Goal: Transaction & Acquisition: Purchase product/service

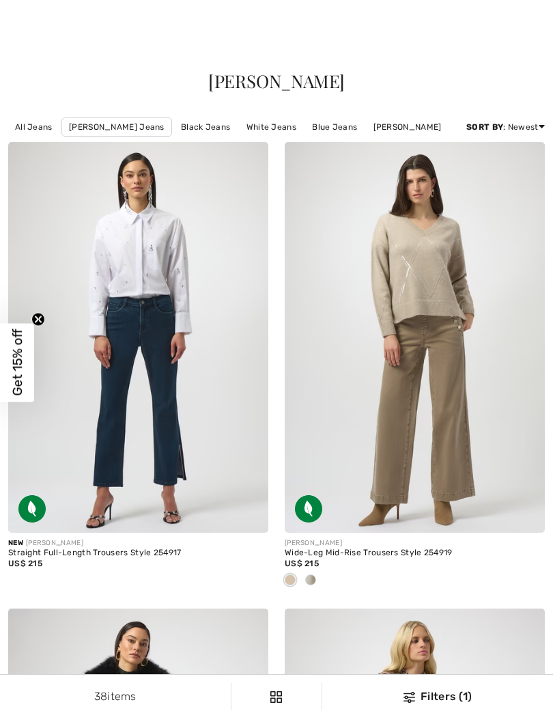
scroll to position [4220, 0]
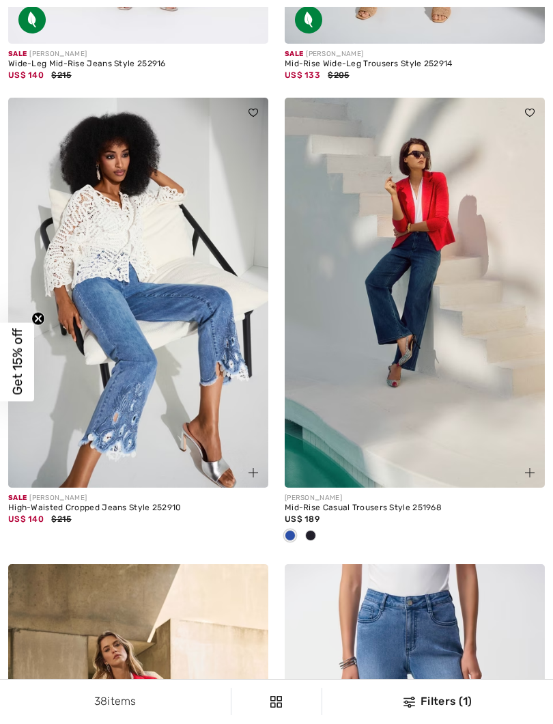
checkbox input "true"
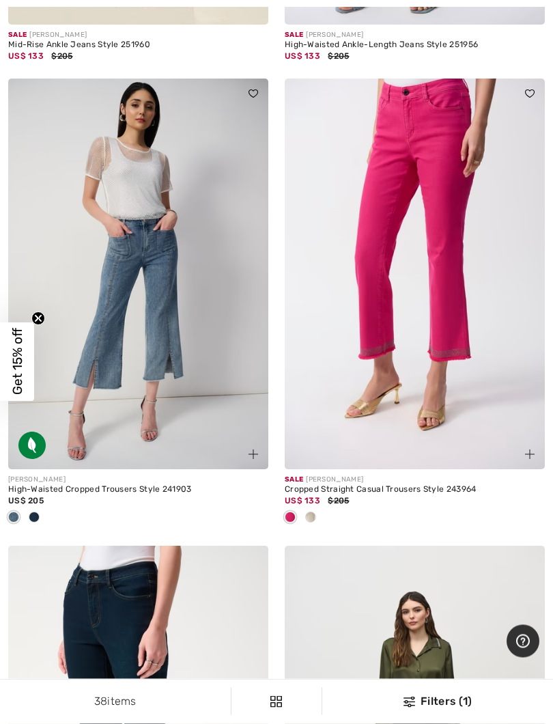
scroll to position [6265, 0]
click at [124, 398] on img at bounding box center [138, 274] width 260 height 391
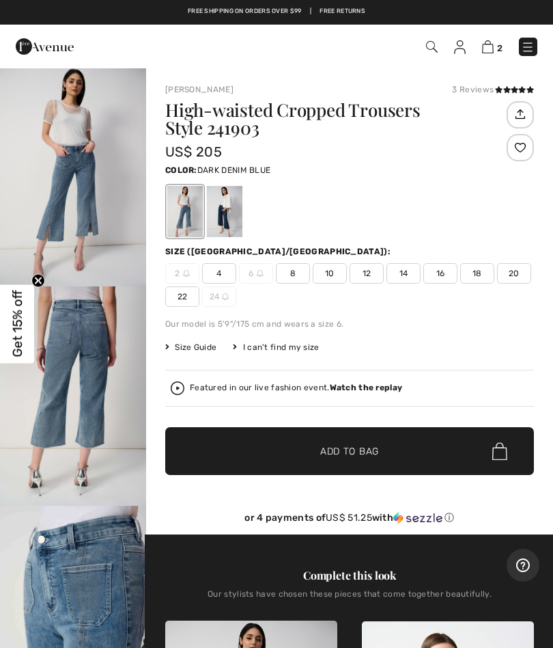
click at [213, 204] on div at bounding box center [225, 211] width 36 height 51
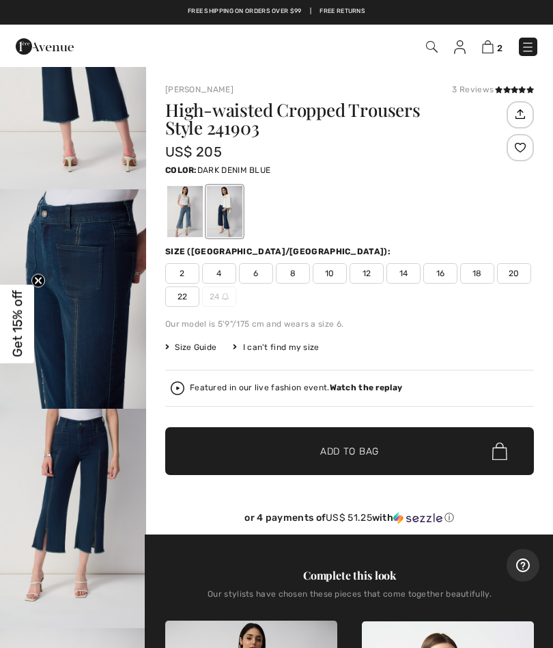
scroll to position [318, 0]
